Goal: Transaction & Acquisition: Obtain resource

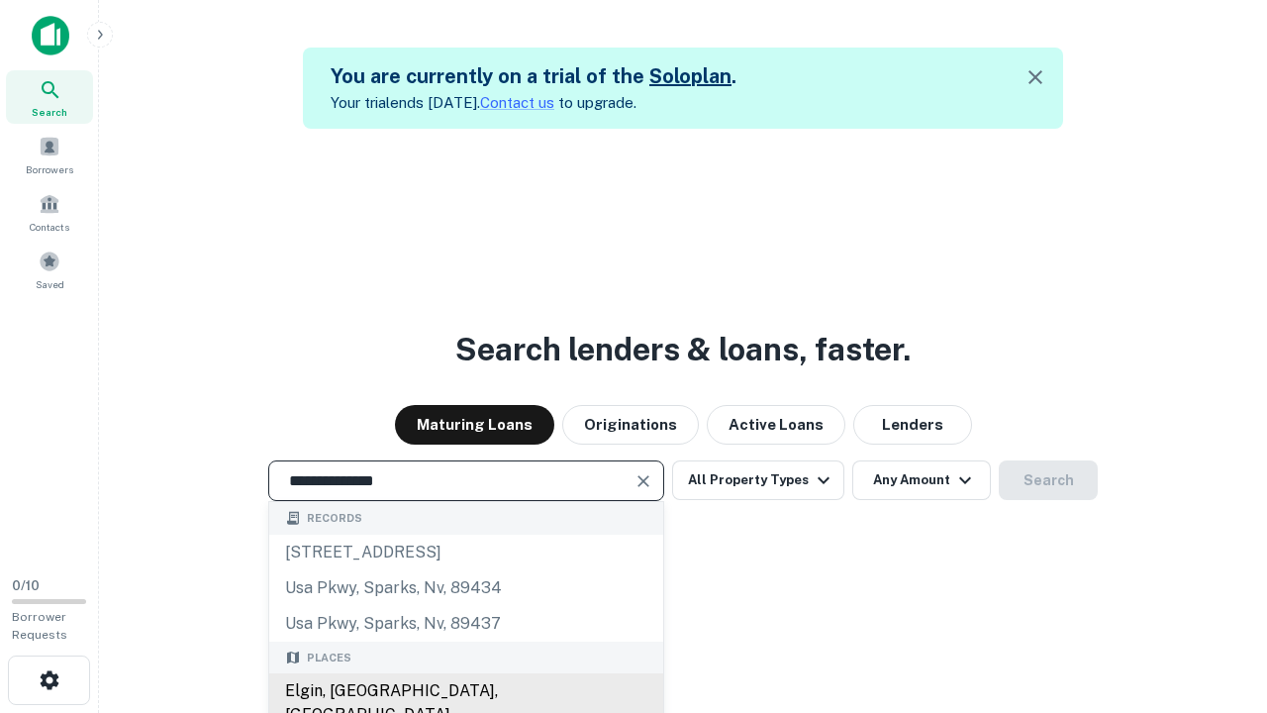
click at [465, 691] on div "Elgin, [GEOGRAPHIC_DATA], [GEOGRAPHIC_DATA]" at bounding box center [466, 702] width 394 height 59
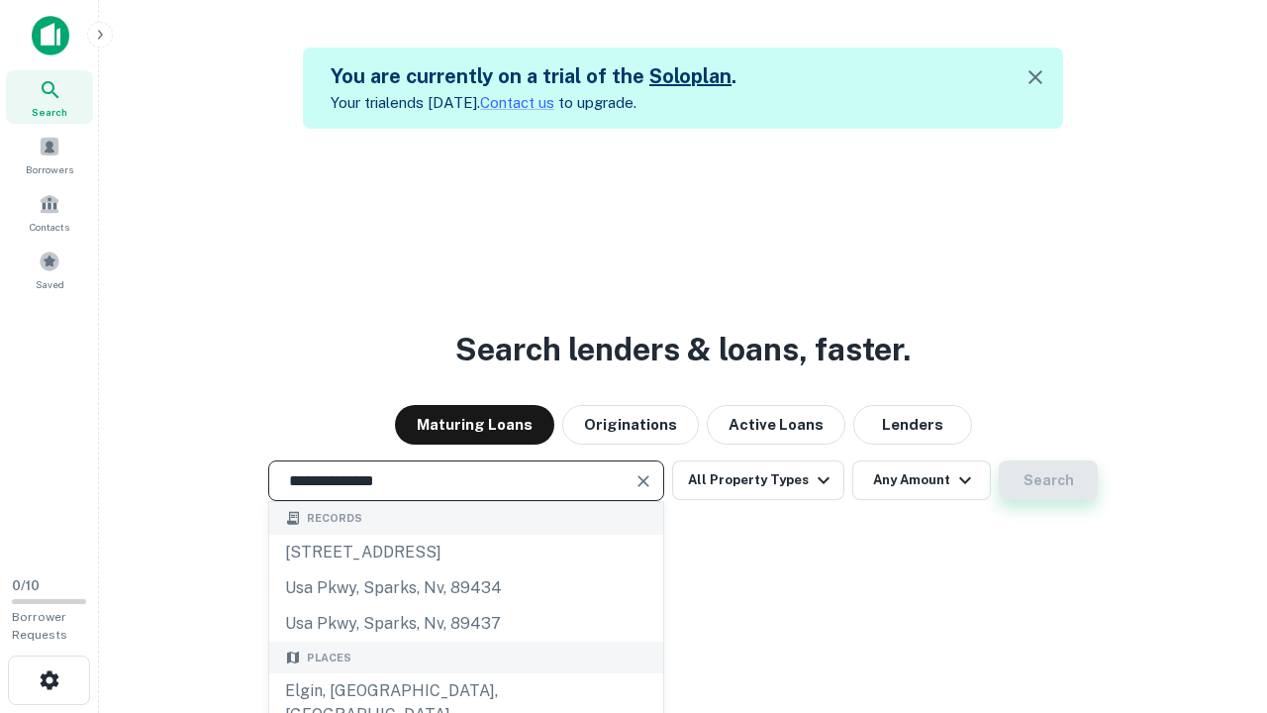
type input "**********"
click at [1048, 480] on button "Search" at bounding box center [1048, 480] width 99 height 40
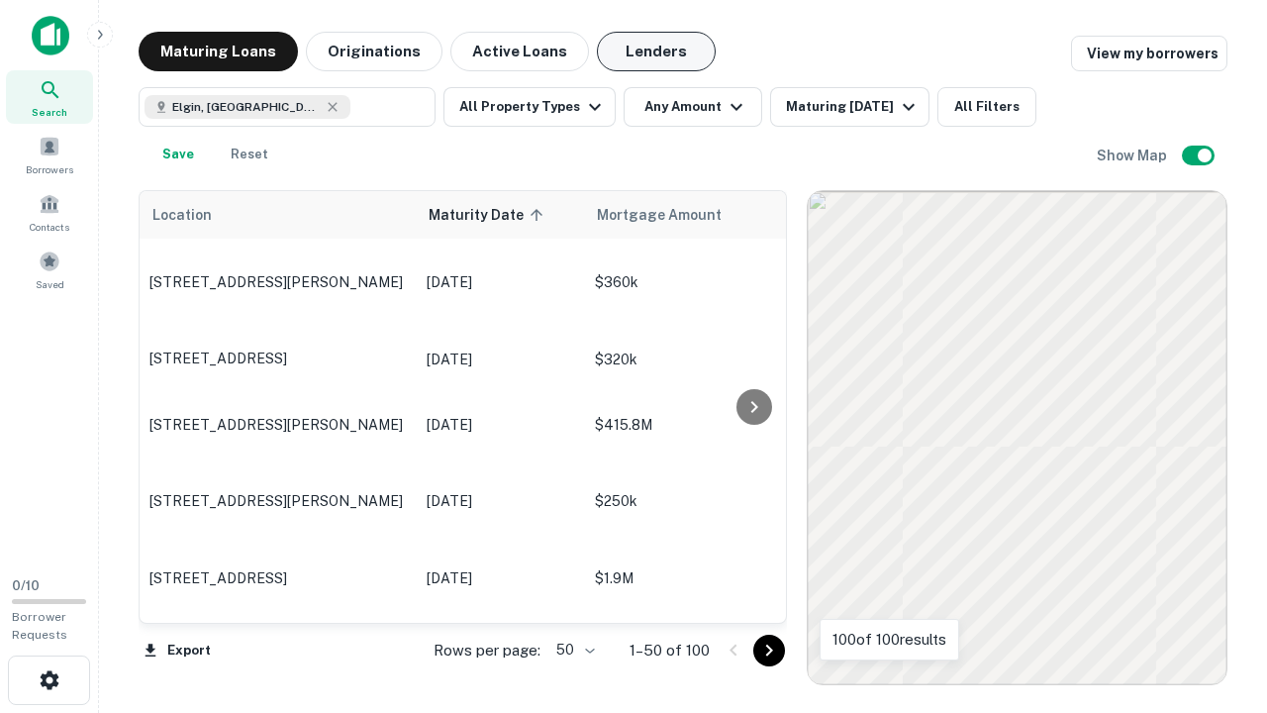
click at [656, 51] on button "Lenders" at bounding box center [656, 52] width 119 height 40
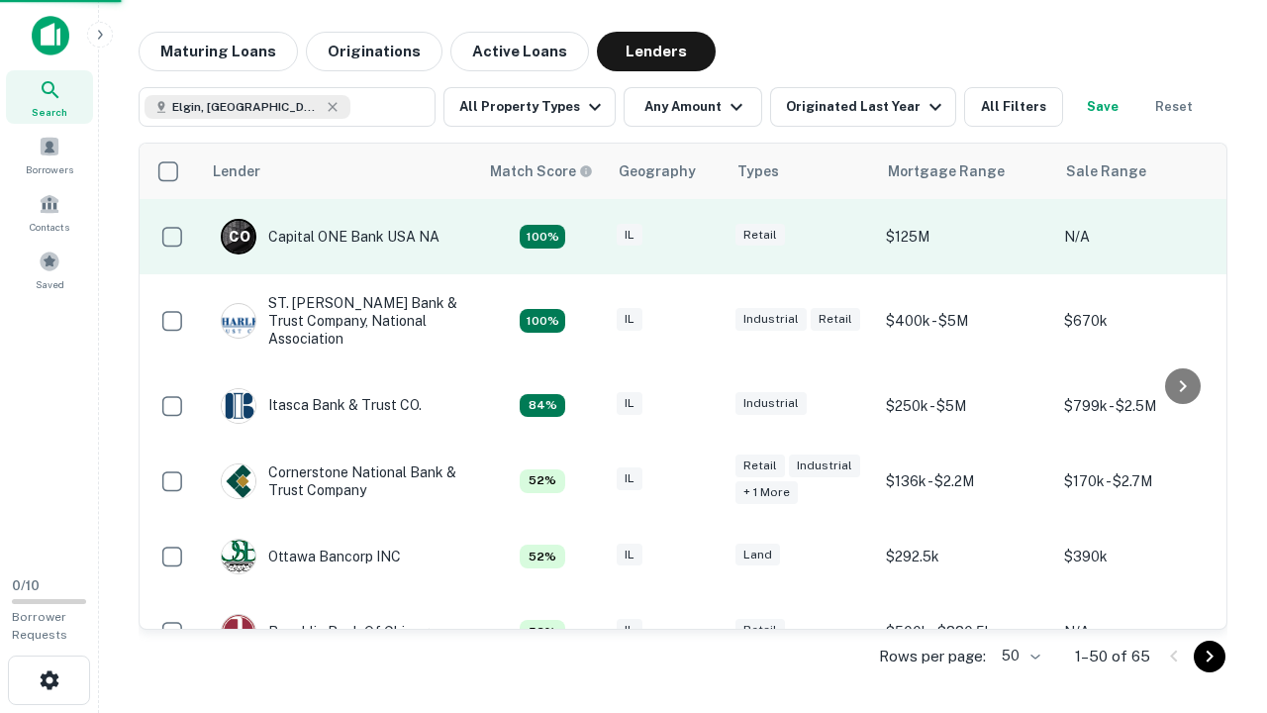
click at [703, 237] on div "IL" at bounding box center [666, 237] width 99 height 27
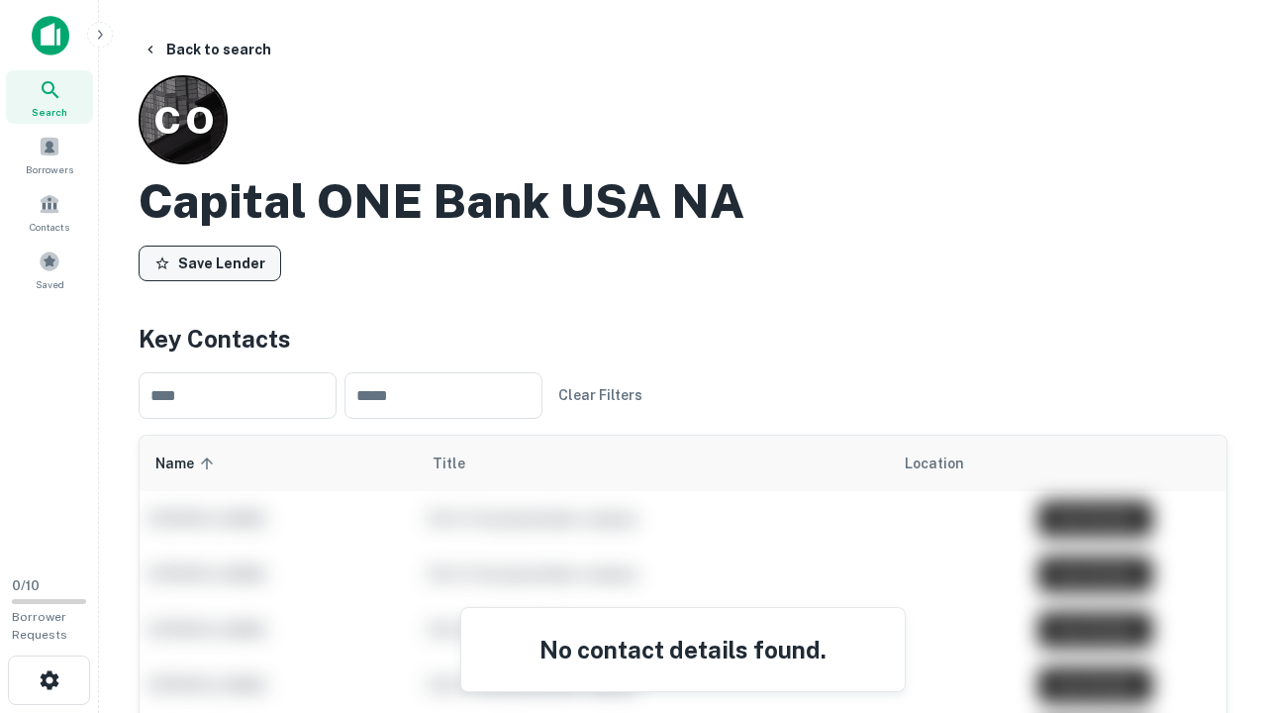
click at [210, 262] on button "Save Lender" at bounding box center [210, 263] width 143 height 36
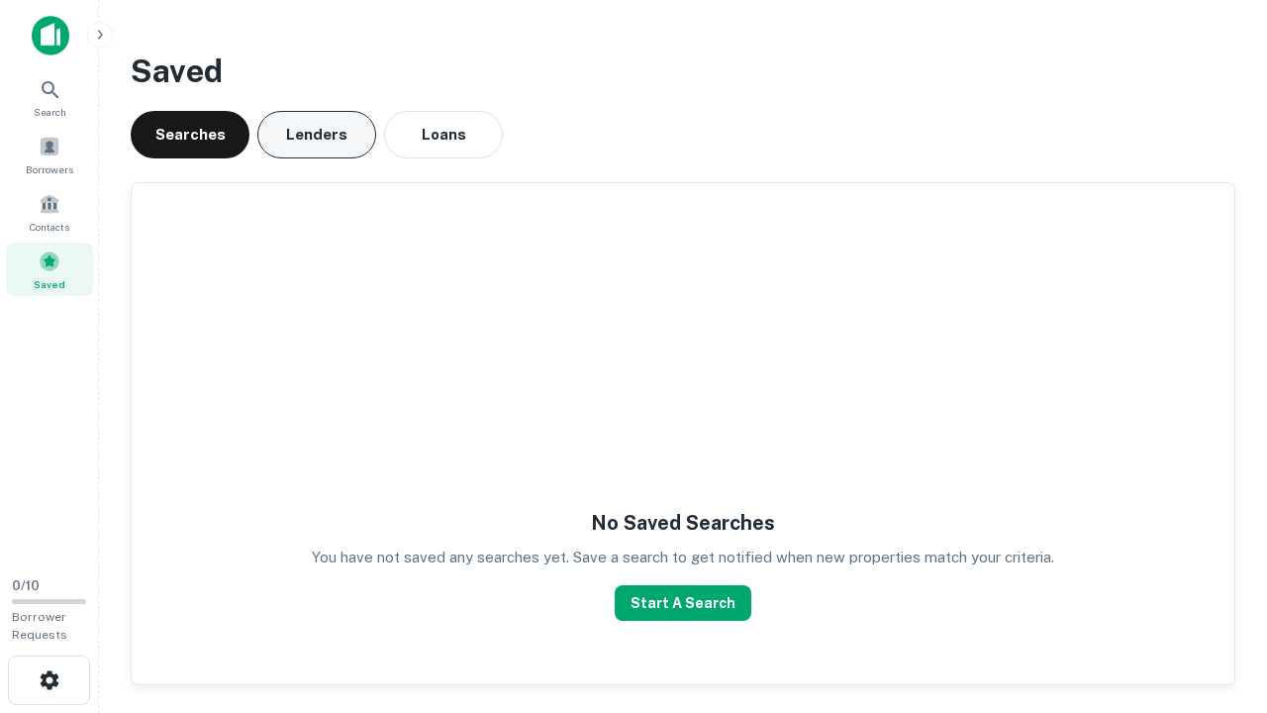
click at [317, 135] on button "Lenders" at bounding box center [316, 135] width 119 height 48
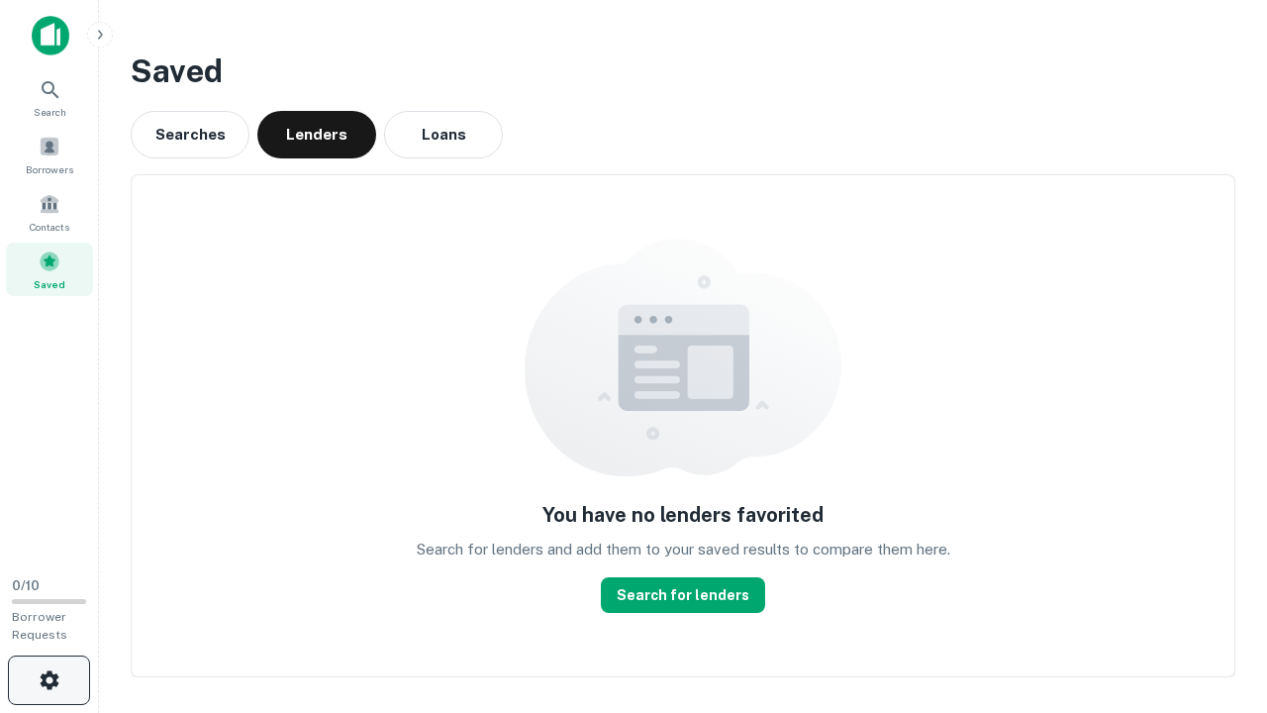
click at [48, 680] on icon "button" at bounding box center [50, 680] width 24 height 24
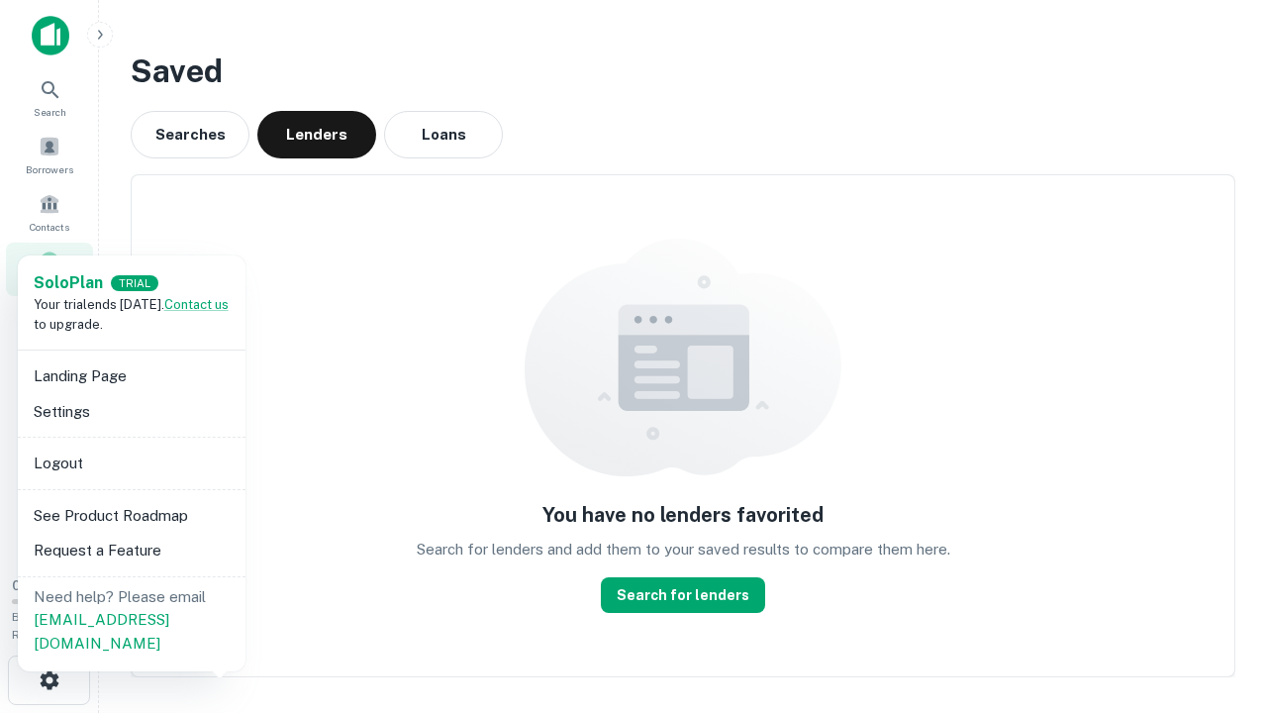
click at [131, 462] on li "Logout" at bounding box center [132, 463] width 212 height 36
